Goal: Information Seeking & Learning: Learn about a topic

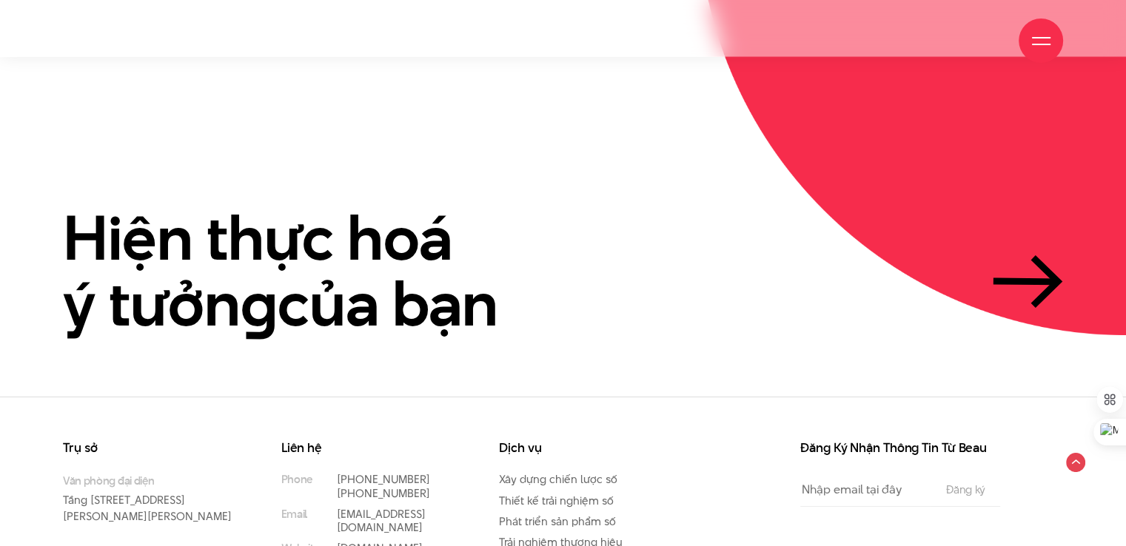
scroll to position [3504, 0]
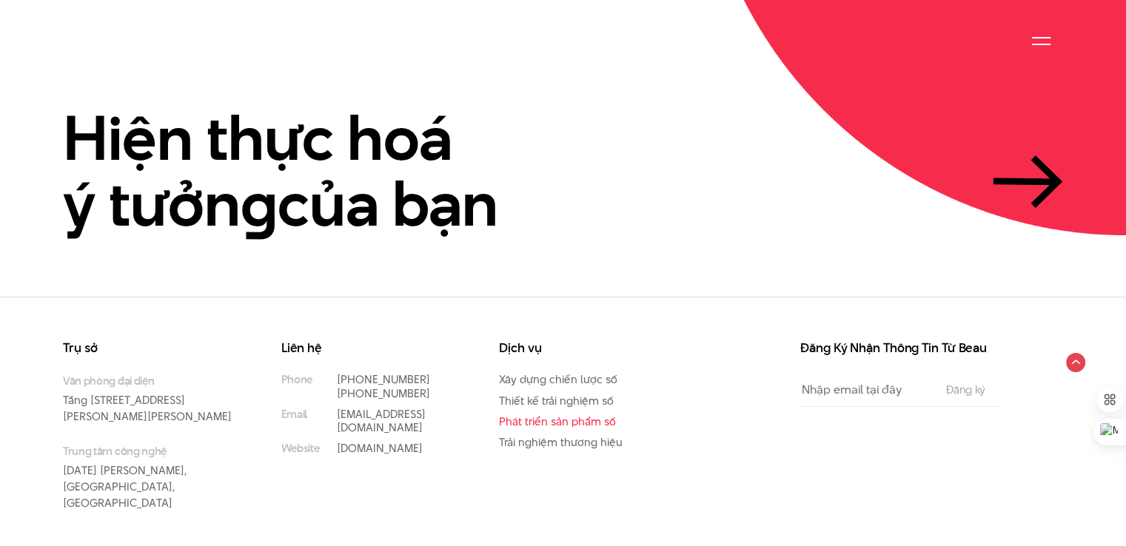
click at [597, 414] on link "Phát triển sản phẩm số" at bounding box center [557, 422] width 117 height 16
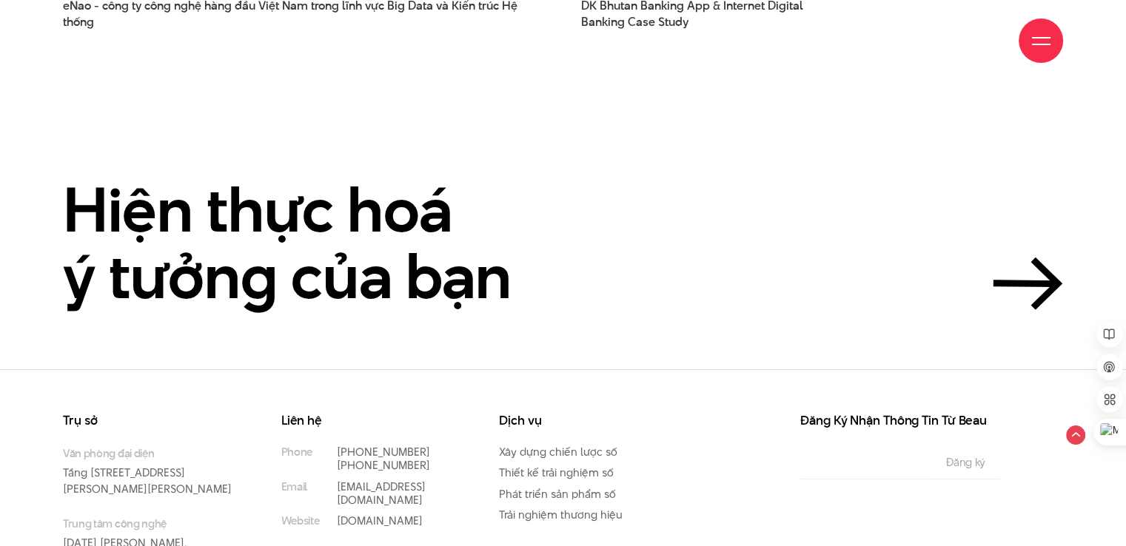
scroll to position [4437, 0]
